Goal: Information Seeking & Learning: Learn about a topic

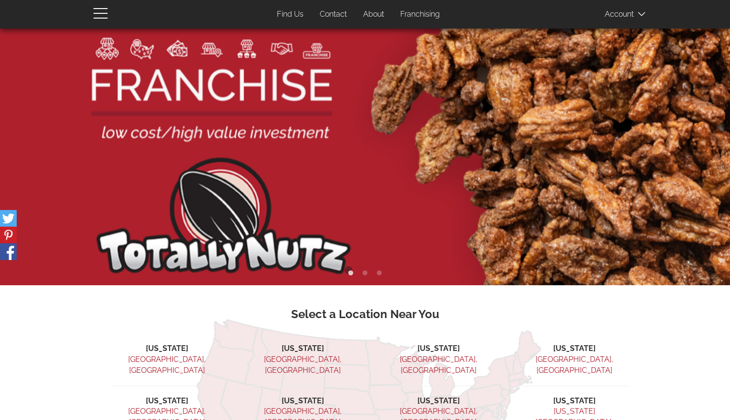
click at [420, 19] on link "Franchising" at bounding box center [420, 14] width 54 height 19
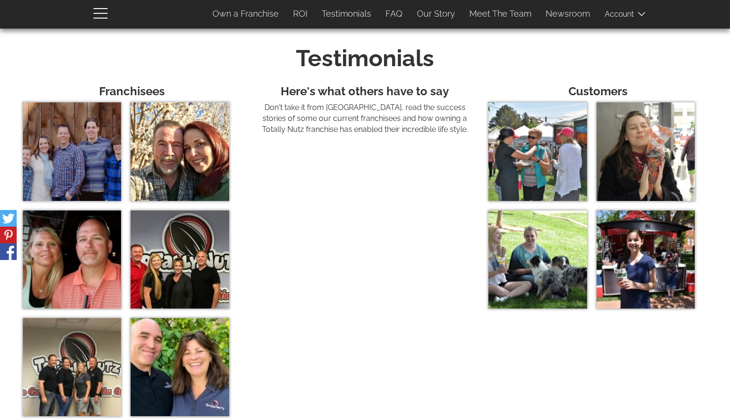
scroll to position [2321, 0]
